Goal: Task Accomplishment & Management: Manage account settings

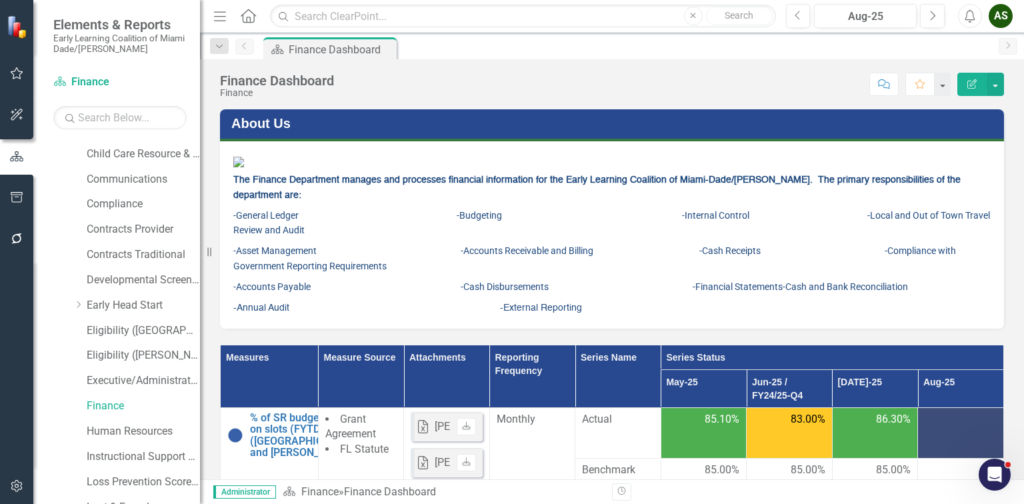
scroll to position [107, 0]
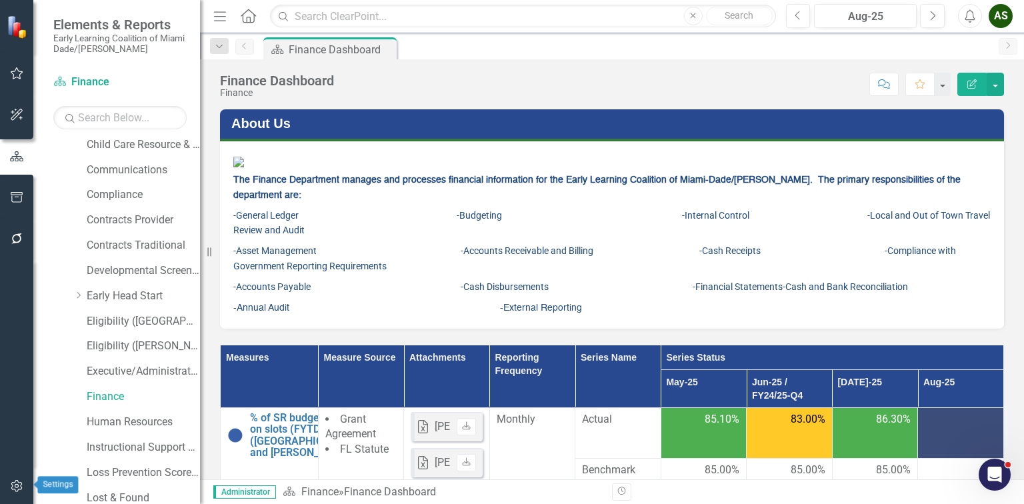
click at [15, 485] on icon "button" at bounding box center [16, 486] width 11 height 12
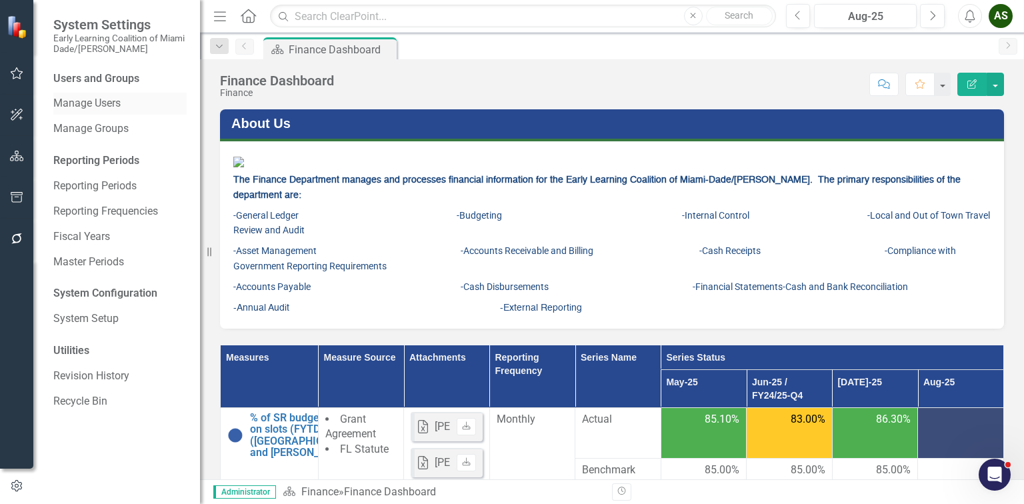
click at [78, 97] on link "Manage Users" at bounding box center [119, 103] width 133 height 15
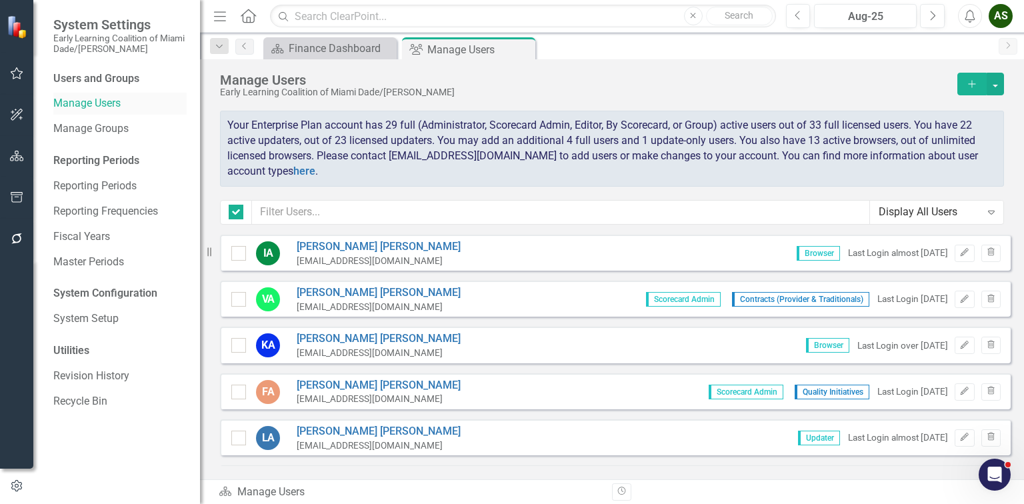
checkbox input "false"
click at [341, 218] on input "text" at bounding box center [561, 212] width 618 height 25
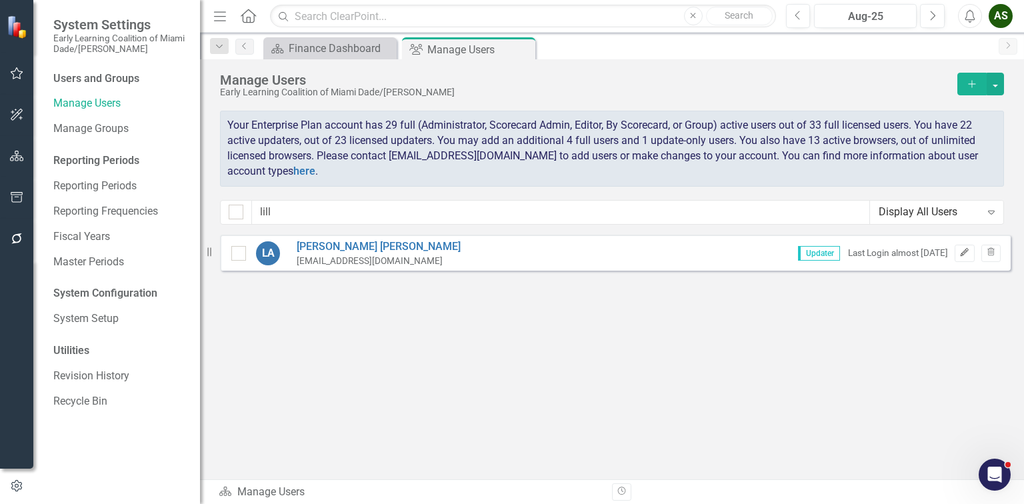
click at [970, 247] on button "Edit" at bounding box center [964, 253] width 19 height 17
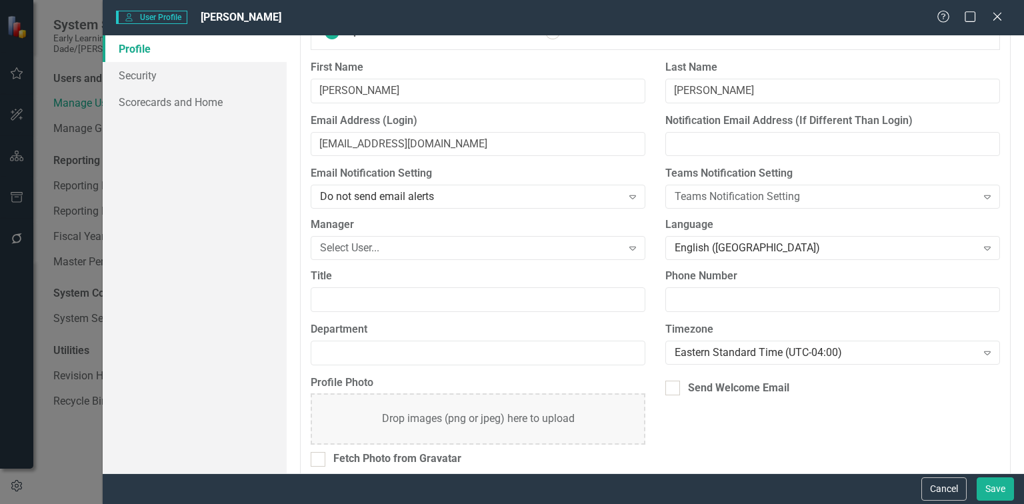
scroll to position [107, 0]
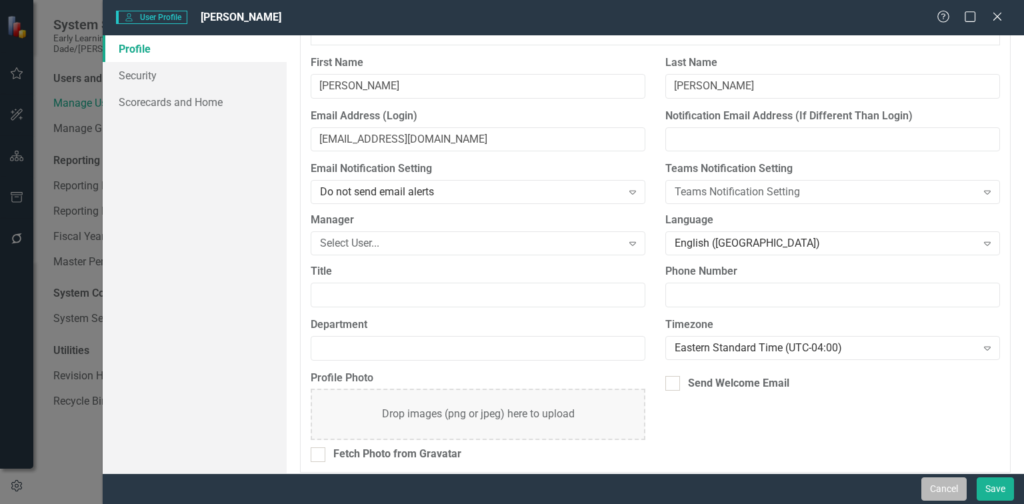
click at [925, 496] on button "Cancel" at bounding box center [944, 489] width 45 height 23
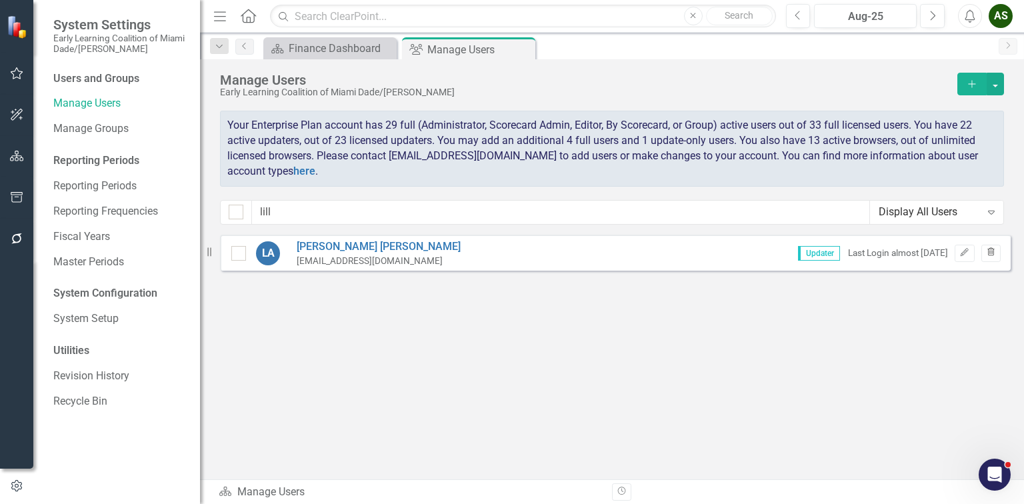
click at [990, 245] on button "Trash" at bounding box center [991, 253] width 19 height 17
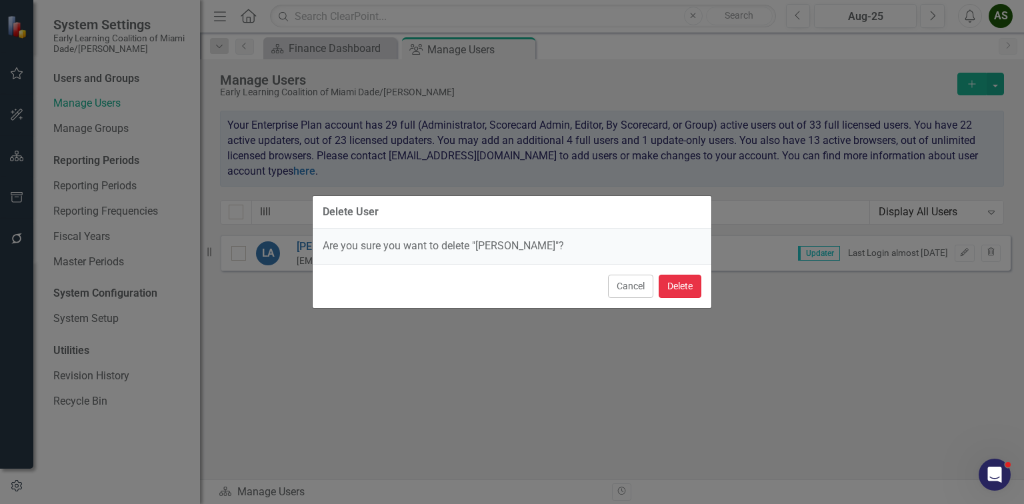
click at [691, 290] on button "Delete" at bounding box center [680, 286] width 43 height 23
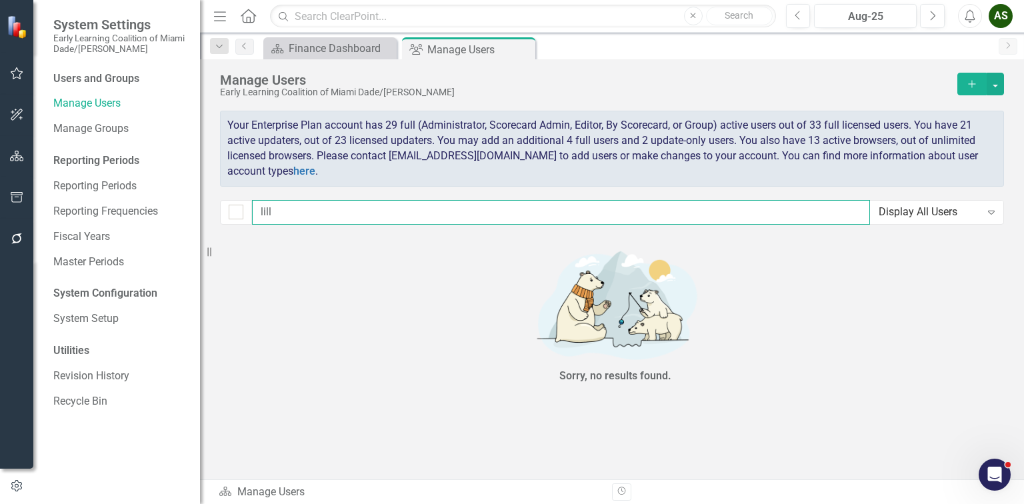
drag, startPoint x: 277, startPoint y: 209, endPoint x: 220, endPoint y: 207, distance: 57.4
click at [220, 207] on div "lill Display All Users Expand" at bounding box center [612, 212] width 784 height 25
type input "v"
checkbox input "false"
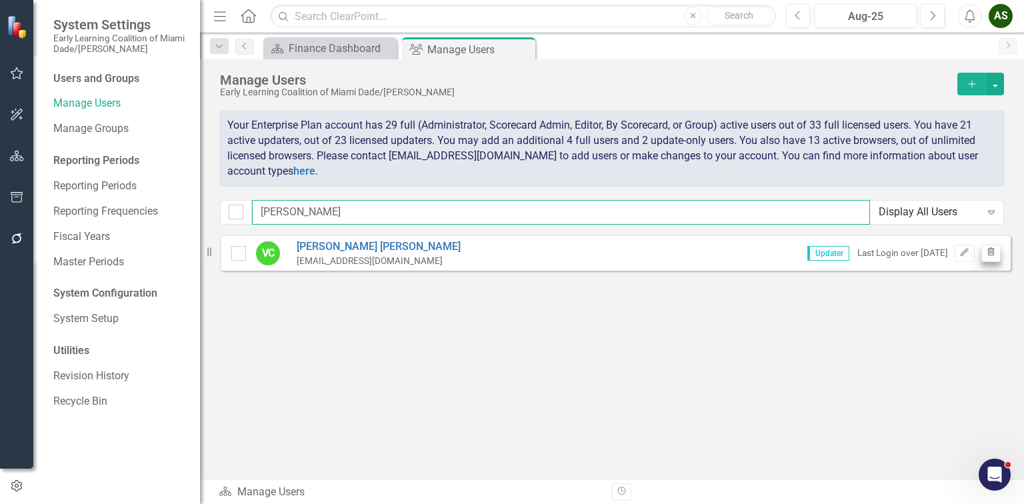
type input "[PERSON_NAME]"
click at [987, 252] on icon "Trash" at bounding box center [991, 253] width 10 height 8
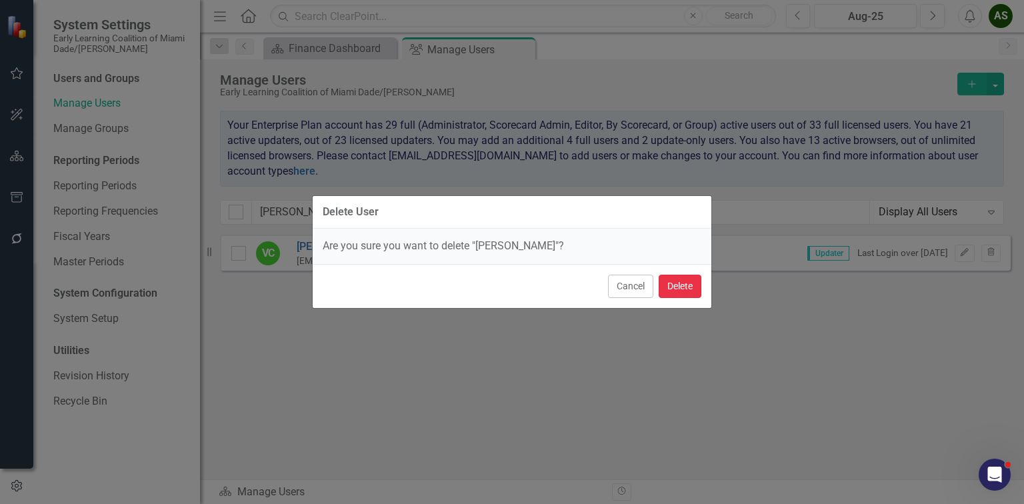
click at [680, 281] on button "Delete" at bounding box center [680, 286] width 43 height 23
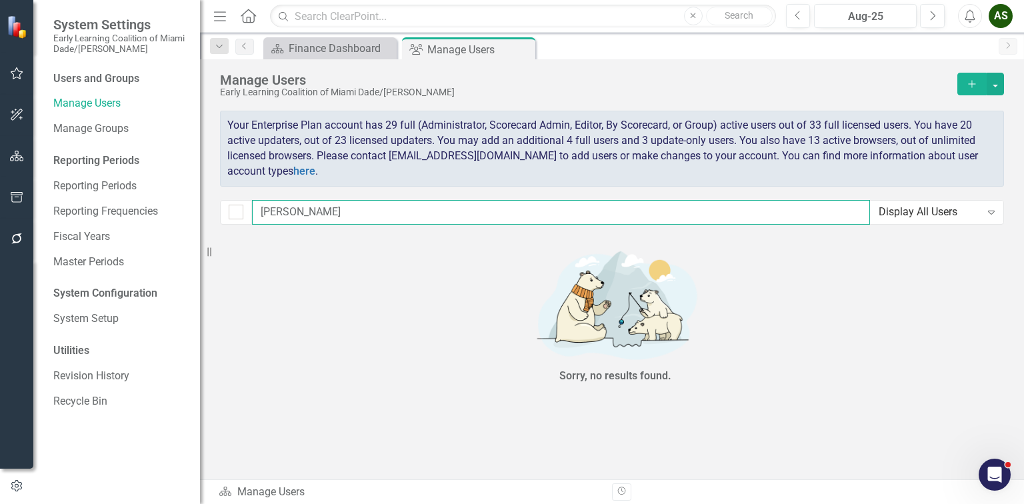
click at [343, 210] on input "[PERSON_NAME]" at bounding box center [561, 212] width 618 height 25
